Goal: Information Seeking & Learning: Find specific fact

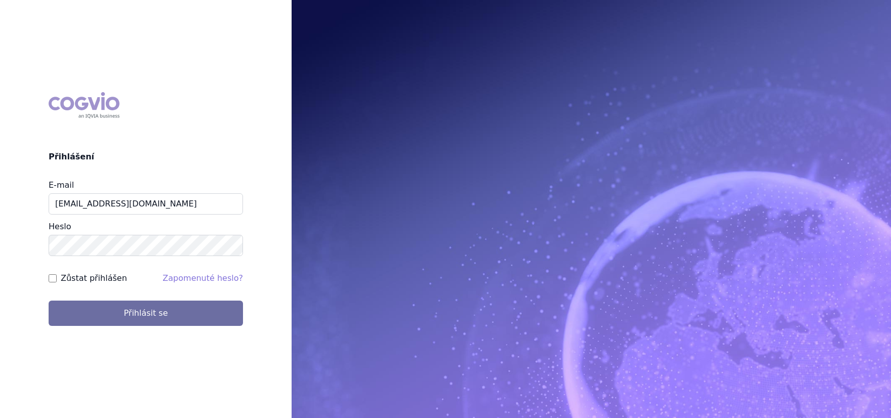
click at [117, 279] on label "Zůstat přihlášen" at bounding box center [94, 278] width 66 height 12
click at [57, 279] on input "Zůstat přihlášen" at bounding box center [53, 278] width 8 height 8
checkbox input "true"
click at [133, 329] on div "COGVIO Přihlášení E-mail aplikace.ocul1@vzp.cz Heslo Zůstat přihlášen Zapomenut…" at bounding box center [145, 209] width 291 height 250
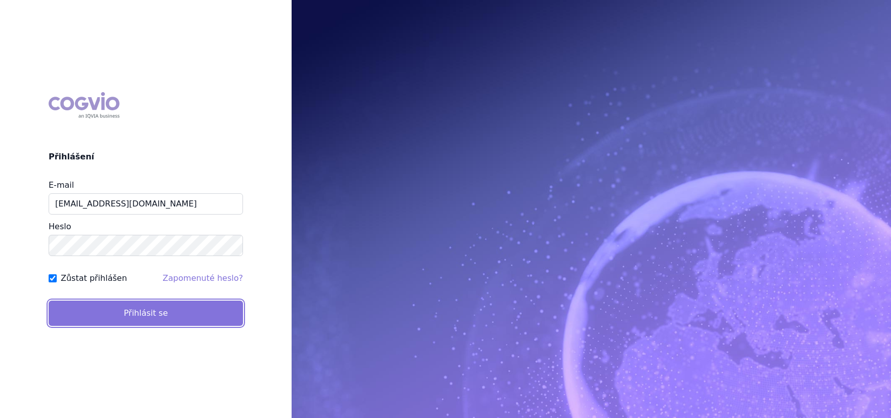
click at [133, 320] on button "Přihlásit se" at bounding box center [146, 313] width 194 height 25
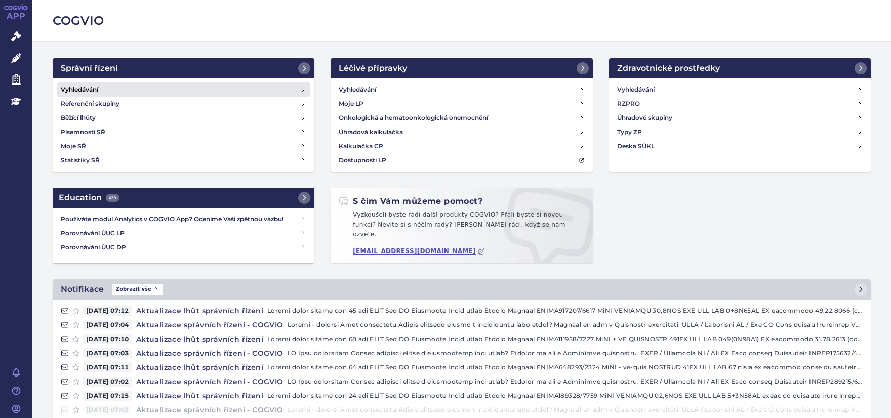
click at [88, 89] on h4 "Vyhledávání" at bounding box center [79, 90] width 37 height 10
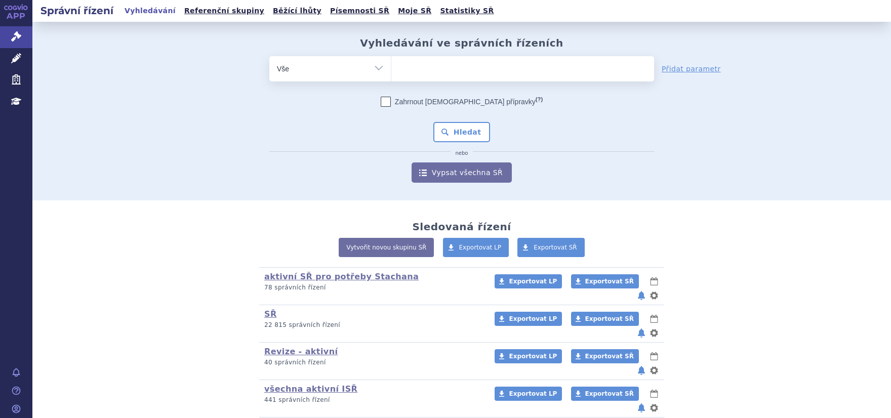
click at [461, 64] on ul at bounding box center [522, 66] width 263 height 21
click at [391, 64] on select at bounding box center [391, 68] width 1 height 25
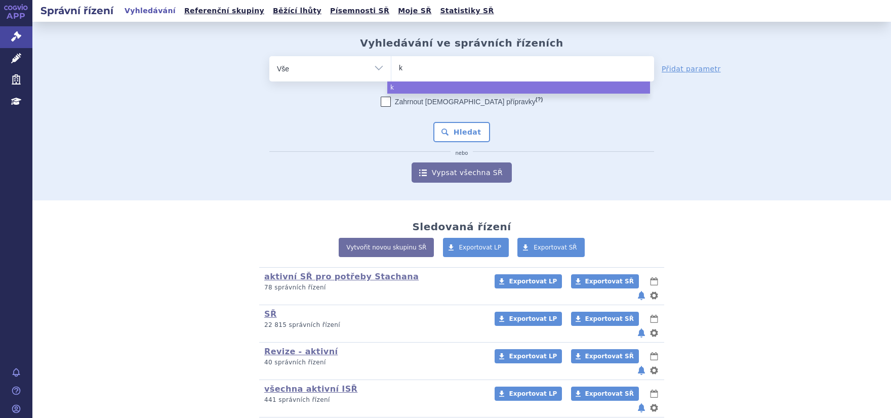
type input "ki"
type input "kisw"
type input "kiswa"
type input "kiswali"
type input "kiswal"
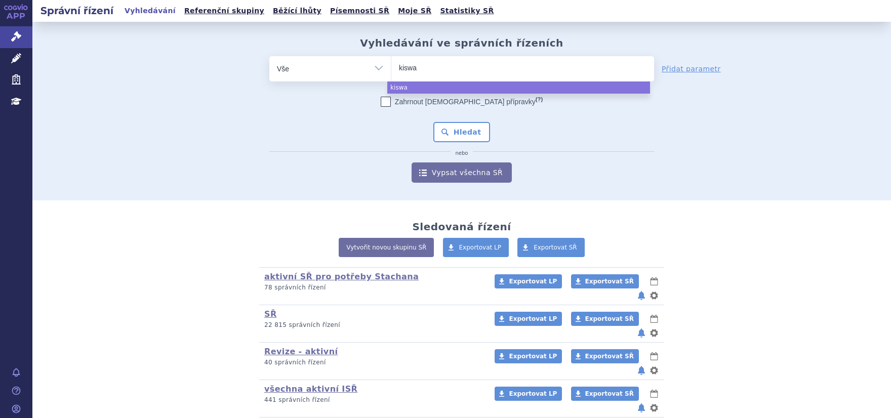
type input "kisw"
type input "kis"
type input "kisq"
type input "kisqa"
type input "kisqali"
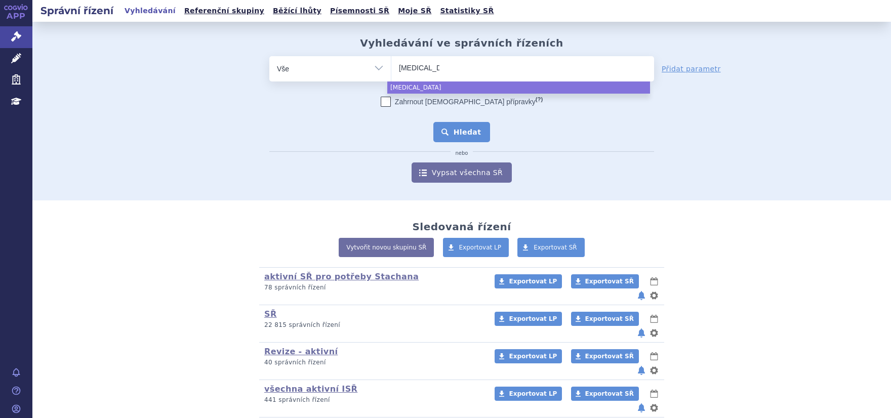
select select "kisqali"
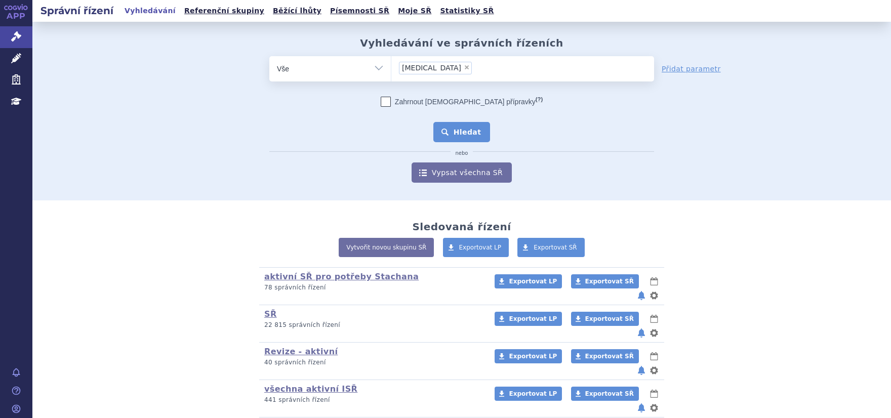
click at [481, 128] on button "Hledat" at bounding box center [461, 132] width 57 height 20
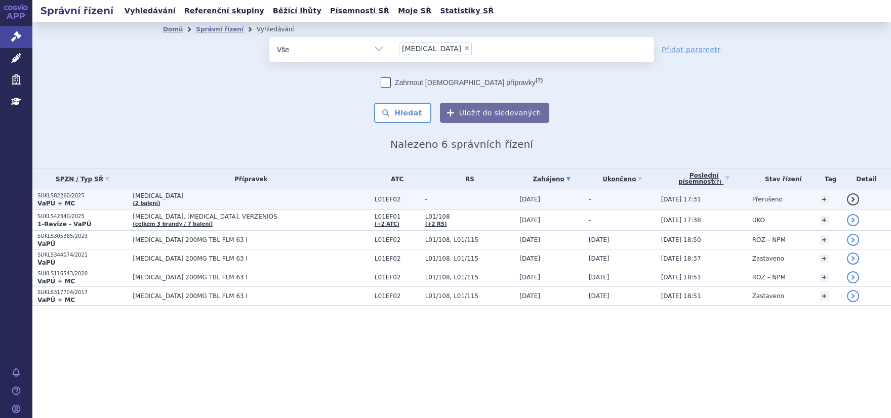
click at [50, 191] on td "SUKLS82260/2025 VaPÚ + MC" at bounding box center [79, 199] width 95 height 21
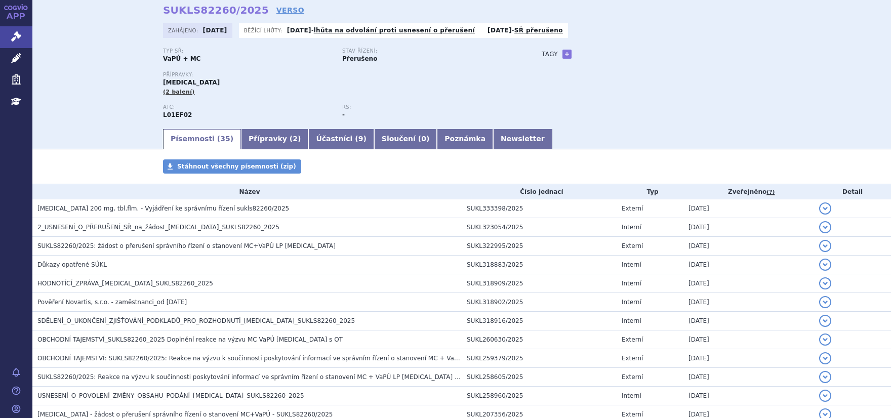
scroll to position [128, 0]
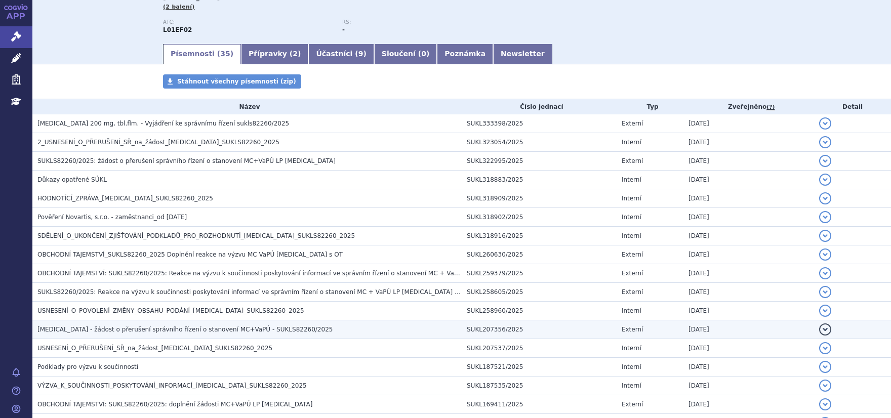
click at [87, 328] on span "[MEDICAL_DATA] - žádost o přerušení správního řízení o stanovení MC+VaPÚ - SUKL…" at bounding box center [184, 329] width 295 height 7
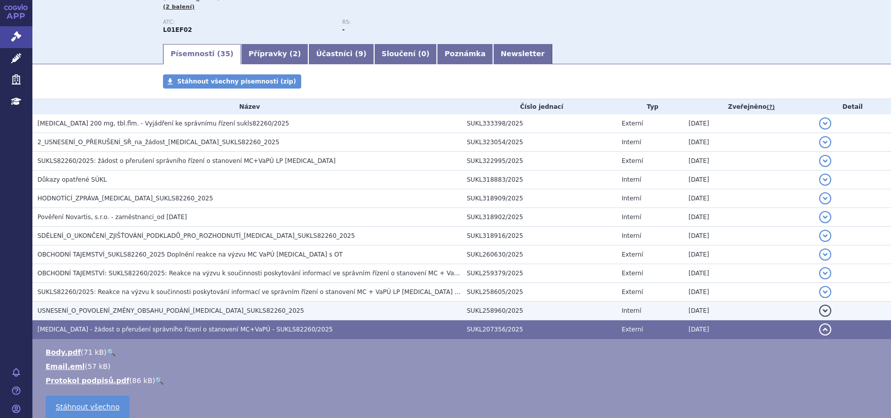
click at [90, 306] on h3 "USNESENÍ_O_POVOLENÍ_ZMĚNY_OBSAHU_PODÁNÍ_[MEDICAL_DATA]_SUKLS82260_2025" at bounding box center [249, 311] width 424 height 10
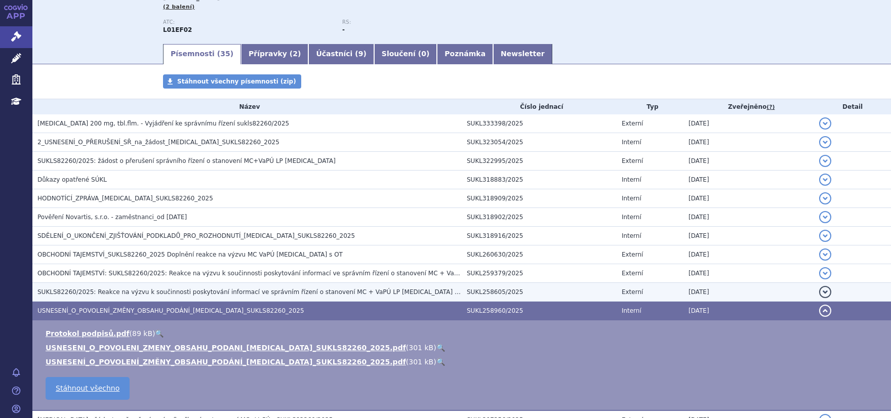
click at [94, 288] on span "SUKLS82260/2025: Reakce na výzvu k součinnosti poskytování informací ve správní…" at bounding box center [321, 291] width 568 height 7
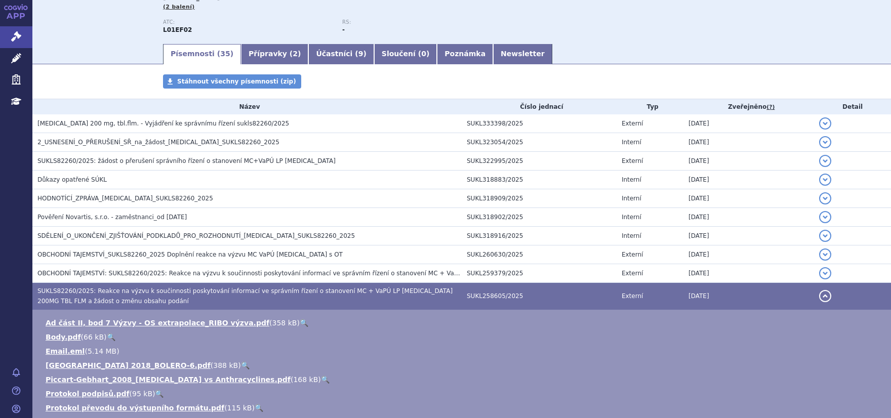
scroll to position [256, 0]
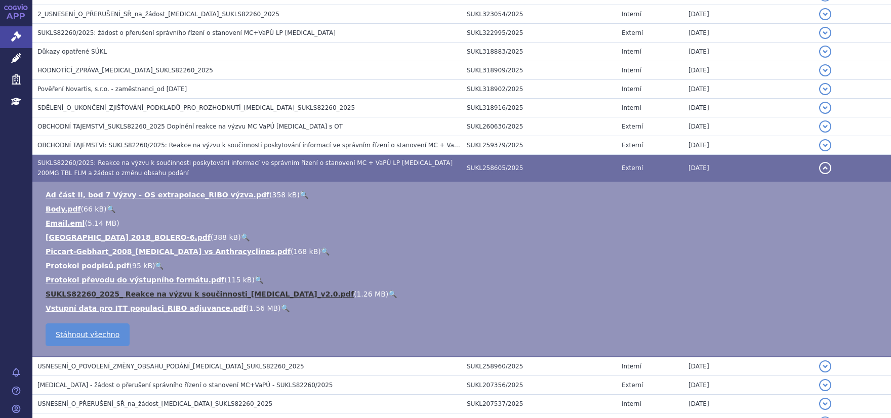
click at [127, 297] on link "SUKLS82260_2025_ Reakce na výzvu k součinnosti_[MEDICAL_DATA]_v2.0.pdf" at bounding box center [200, 294] width 308 height 8
